Goal: Task Accomplishment & Management: Use online tool/utility

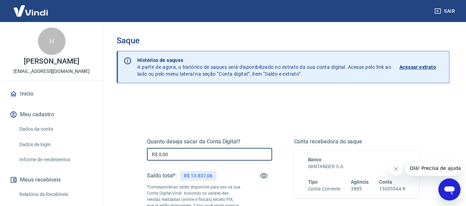
click at [192, 153] on input "R$ 0,00" at bounding box center [209, 154] width 125 height 13
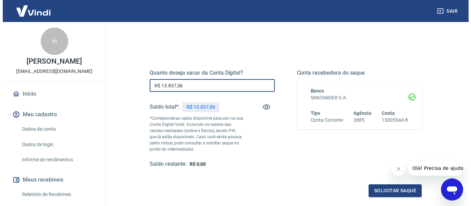
scroll to position [103, 0]
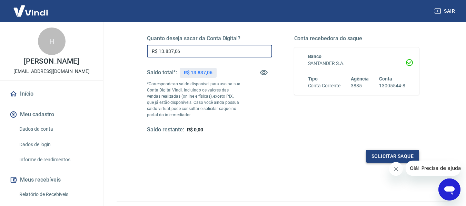
type input "R$ 13.837,06"
click at [368, 153] on button "Solicitar saque" at bounding box center [392, 156] width 53 height 13
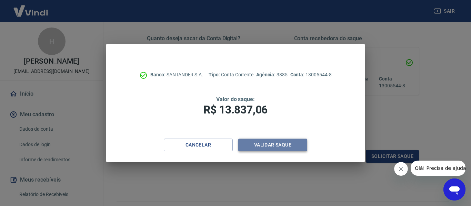
click at [276, 147] on button "Validar saque" at bounding box center [272, 145] width 69 height 13
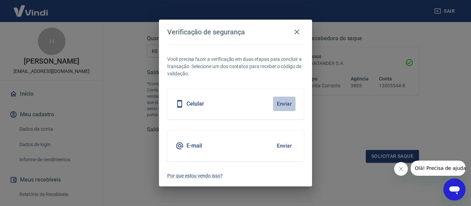
click at [278, 103] on button "Enviar" at bounding box center [284, 104] width 22 height 14
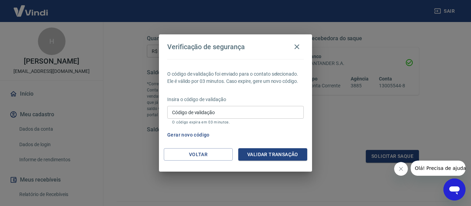
click at [249, 106] on input "Código de validação" at bounding box center [235, 112] width 136 height 13
click at [179, 133] on button "Gerar novo código" at bounding box center [188, 135] width 48 height 13
click at [185, 150] on button "Voltar" at bounding box center [198, 155] width 69 height 13
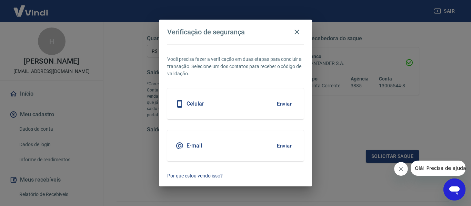
click at [278, 149] on button "Enviar" at bounding box center [284, 146] width 22 height 14
click at [289, 142] on button "Enviar" at bounding box center [284, 146] width 22 height 14
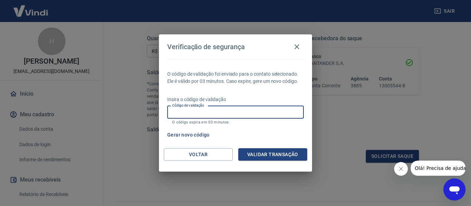
click at [268, 113] on input "Código de validação" at bounding box center [235, 112] width 136 height 13
type input "894676"
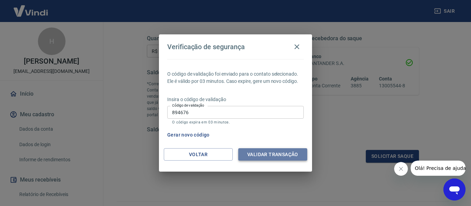
click at [280, 160] on button "Validar transação" at bounding box center [272, 155] width 69 height 13
